Goal: Book appointment/travel/reservation

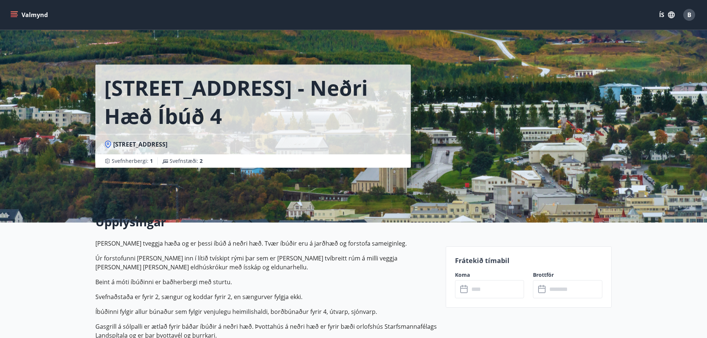
click at [17, 14] on icon "menu" at bounding box center [13, 14] width 7 height 7
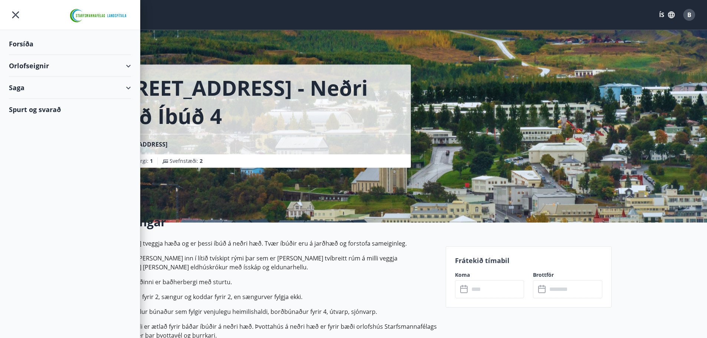
click at [26, 63] on div "Orlofseignir" at bounding box center [70, 66] width 122 height 22
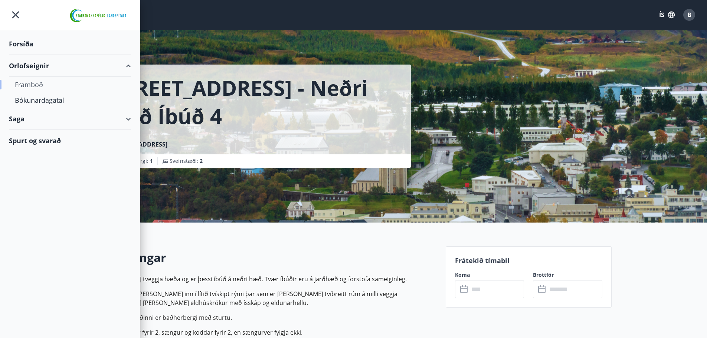
click at [29, 84] on div "Framboð" at bounding box center [70, 85] width 110 height 16
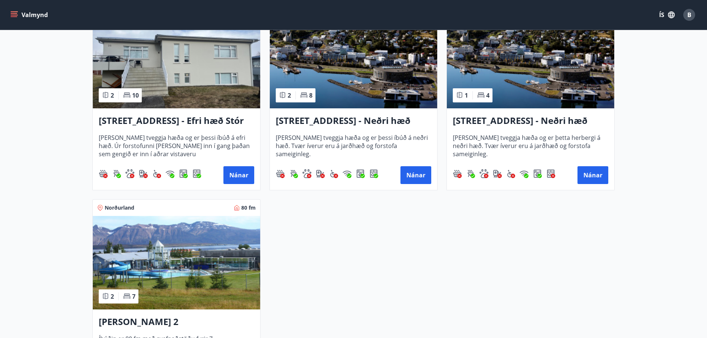
scroll to position [1040, 0]
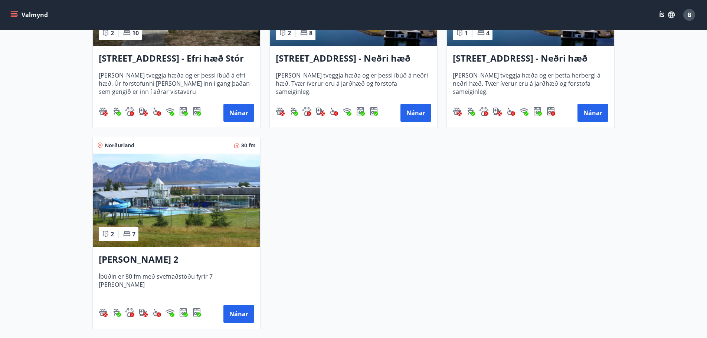
click at [151, 261] on h3 "[PERSON_NAME] 2" at bounding box center [177, 259] width 156 height 13
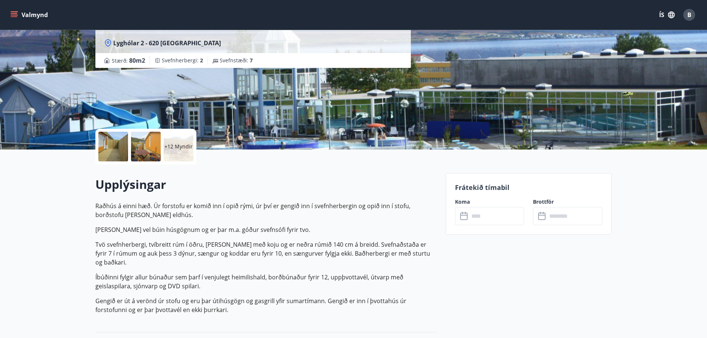
scroll to position [74, 0]
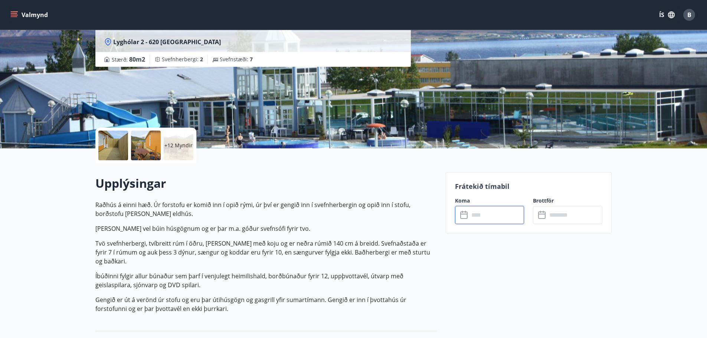
click at [497, 218] on input "text" at bounding box center [496, 215] width 55 height 18
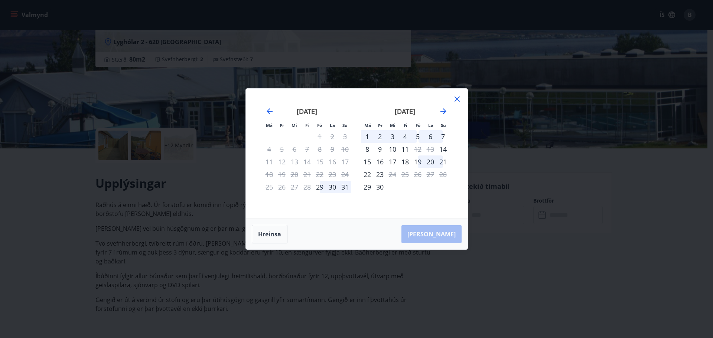
click at [456, 100] on icon at bounding box center [457, 99] width 9 height 9
